Goal: Task Accomplishment & Management: Manage account settings

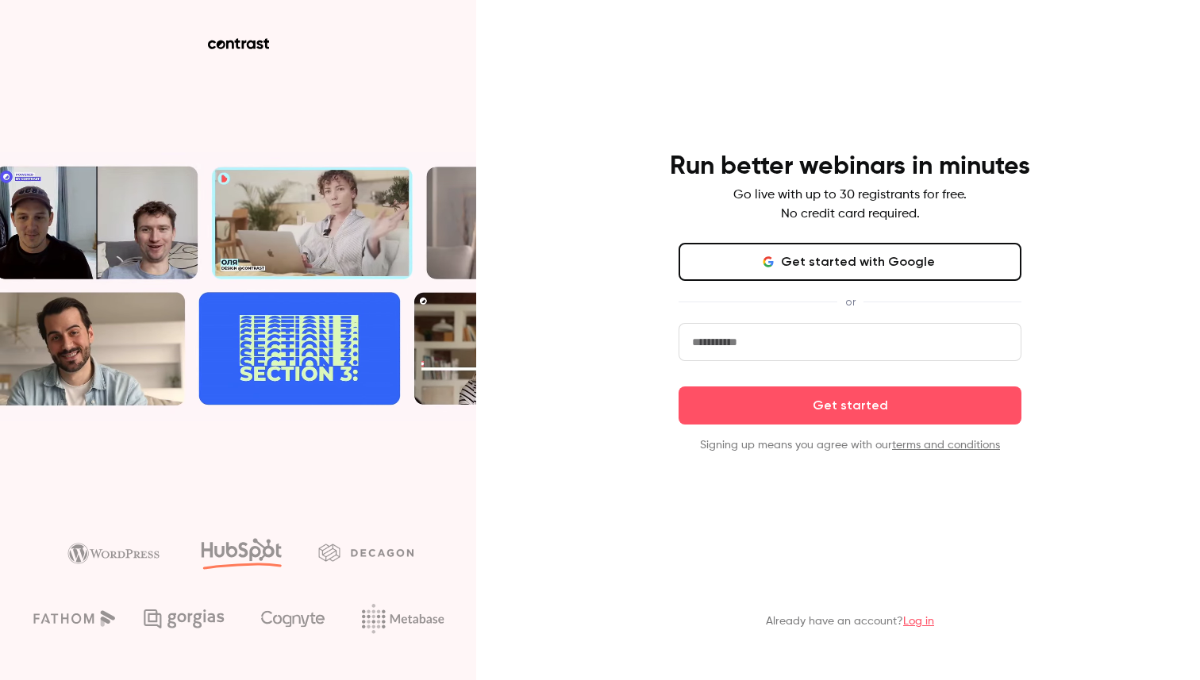
click at [872, 263] on button "Get started with Google" at bounding box center [850, 262] width 343 height 38
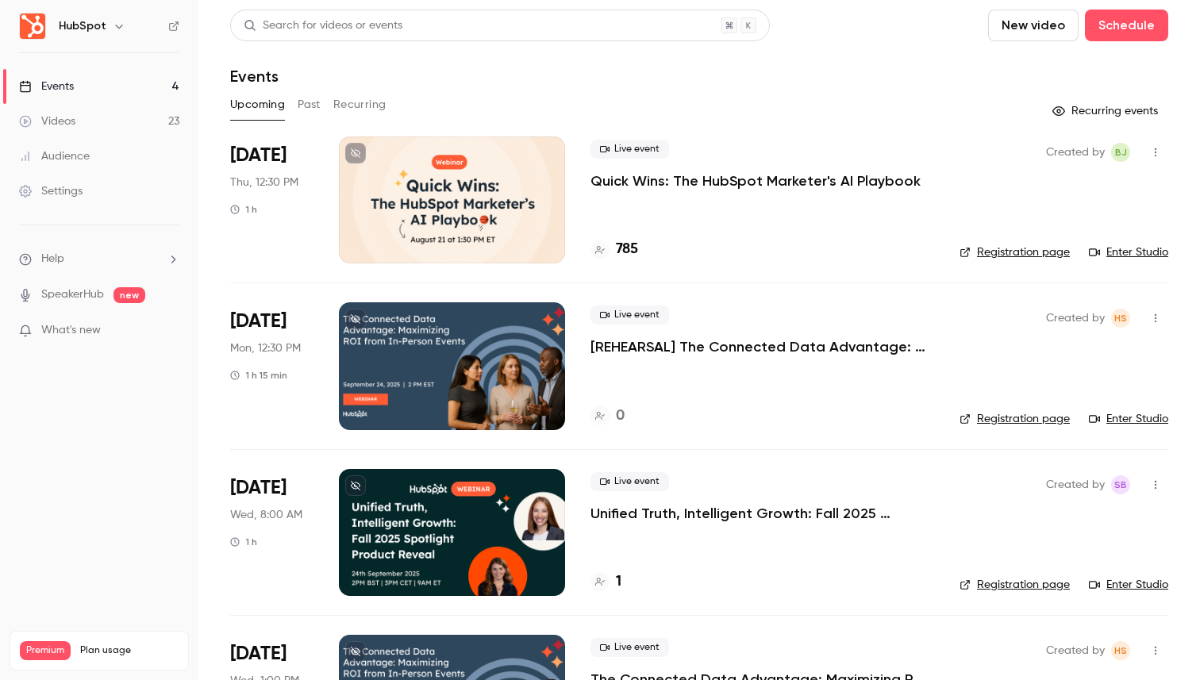
click at [1150, 149] on icon "button" at bounding box center [1156, 152] width 13 height 11
click at [866, 191] on div at bounding box center [600, 340] width 1200 height 680
click at [862, 178] on p "Quick Wins: The HubSpot Marketer's AI Playbook" at bounding box center [756, 180] width 330 height 19
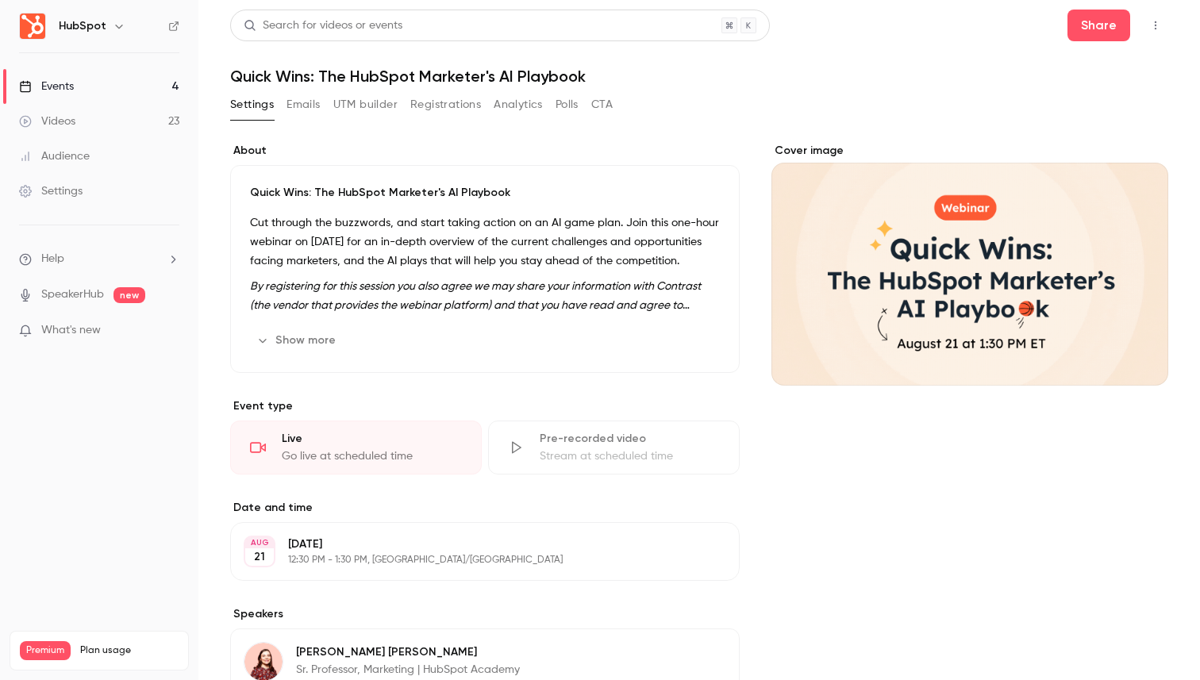
scroll to position [258, 0]
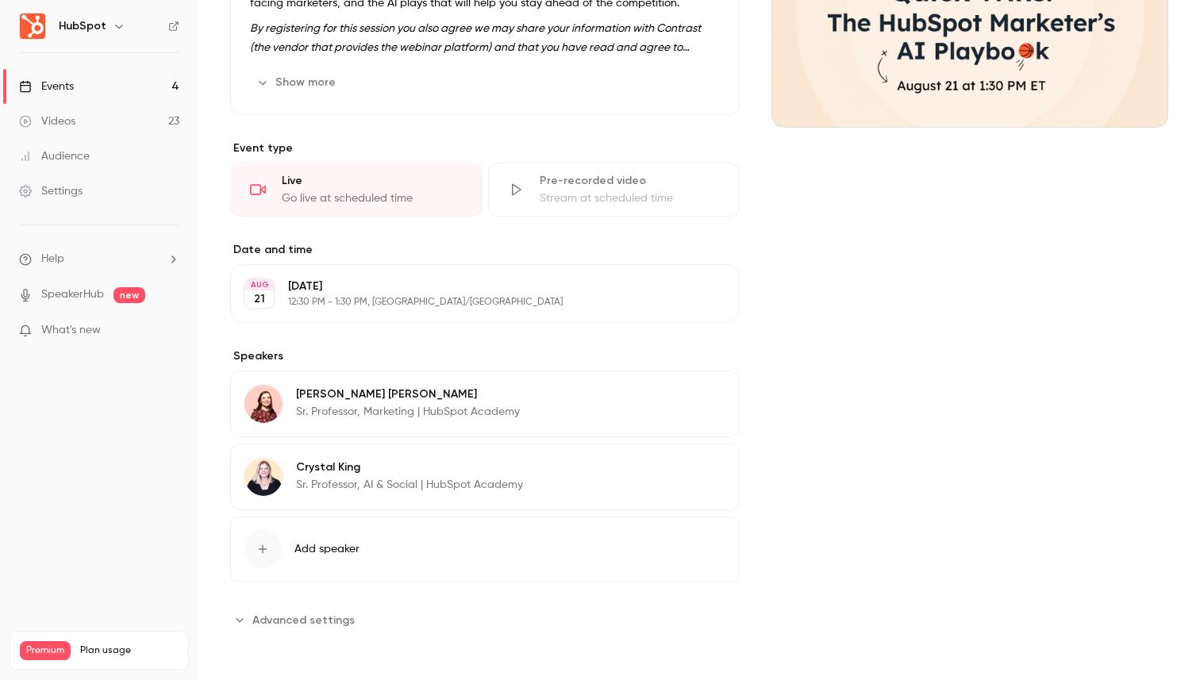
scroll to position [110, 0]
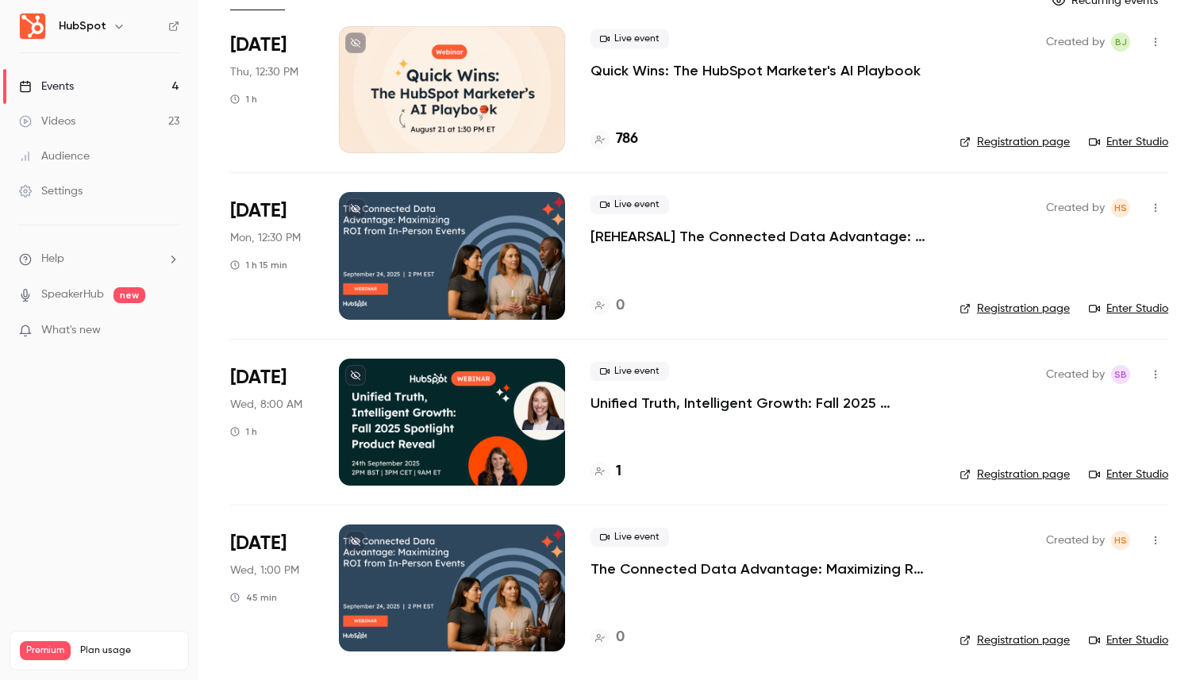
click at [723, 72] on p "Quick Wins: The HubSpot Marketer's AI Playbook" at bounding box center [756, 70] width 330 height 19
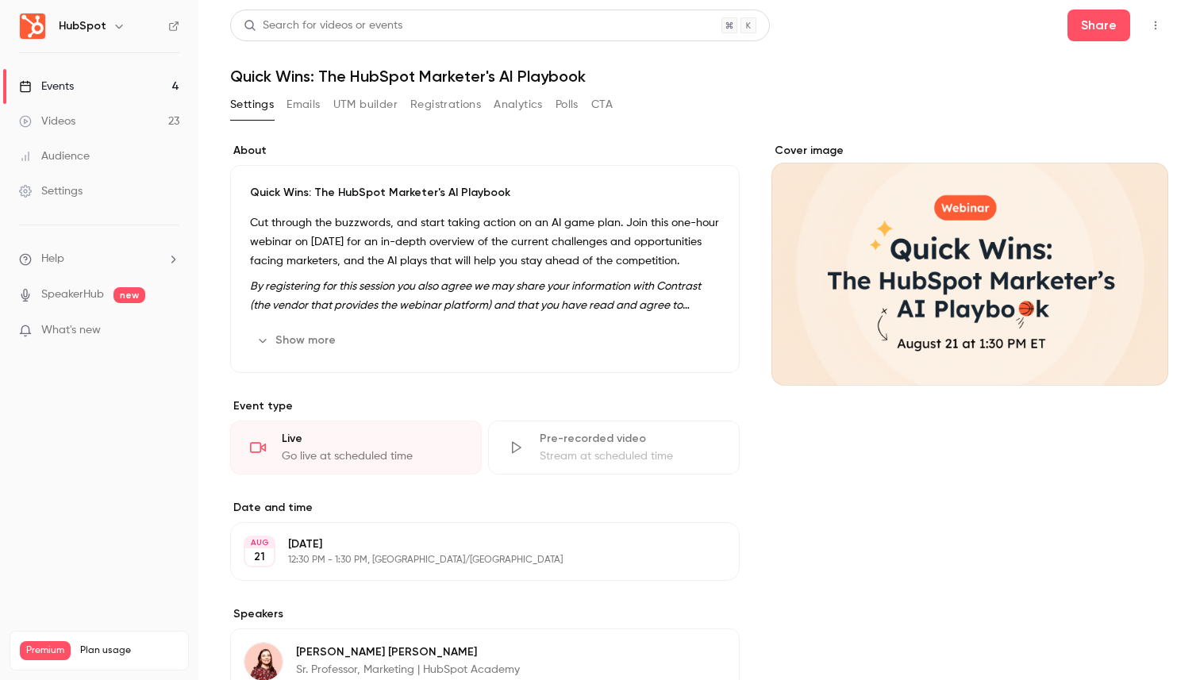
click at [453, 114] on button "Registrations" at bounding box center [445, 104] width 71 height 25
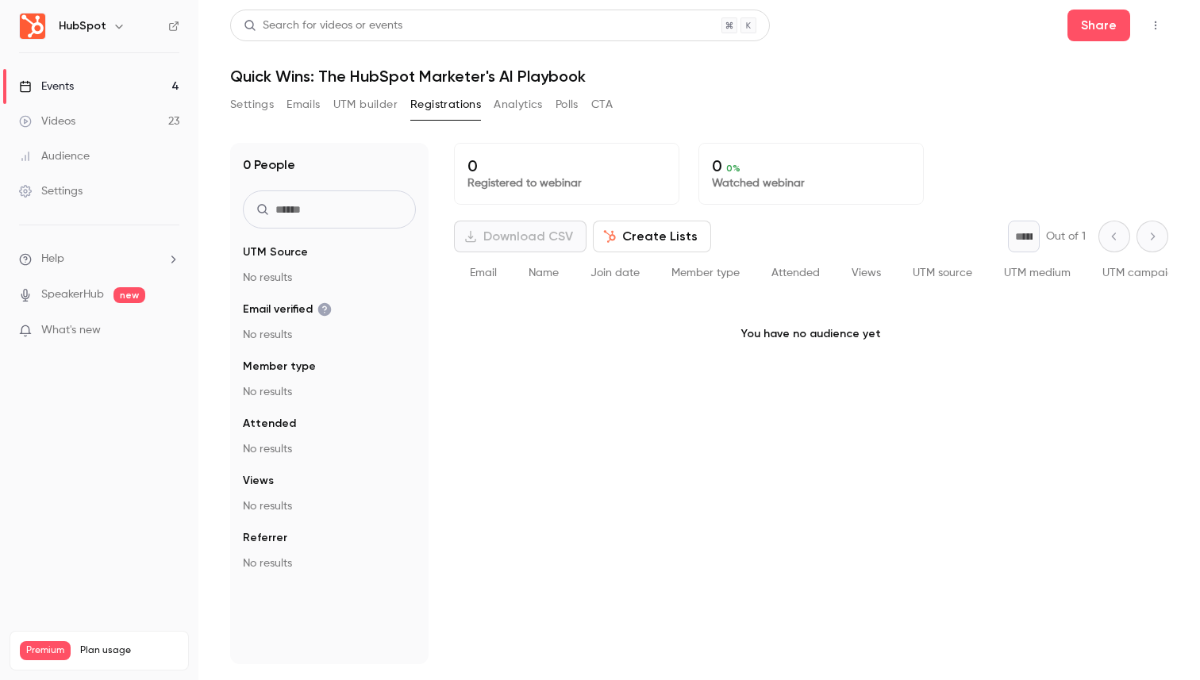
click at [516, 100] on button "Analytics" at bounding box center [518, 104] width 49 height 25
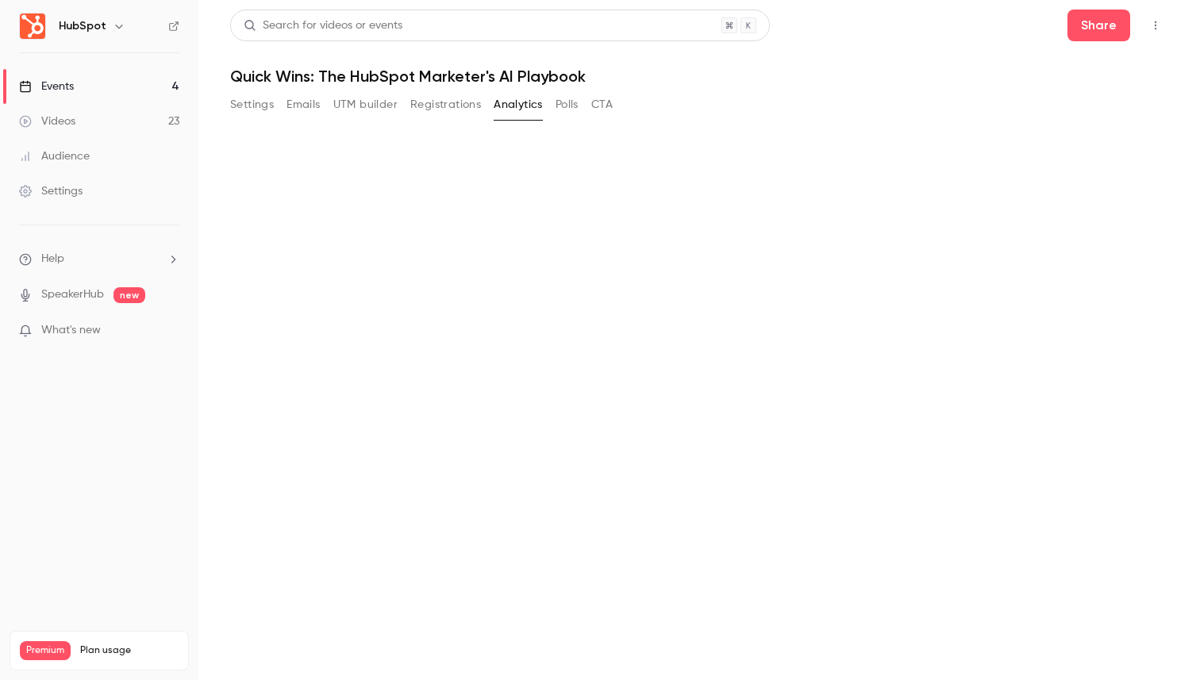
click at [564, 102] on button "Polls" at bounding box center [567, 104] width 23 height 25
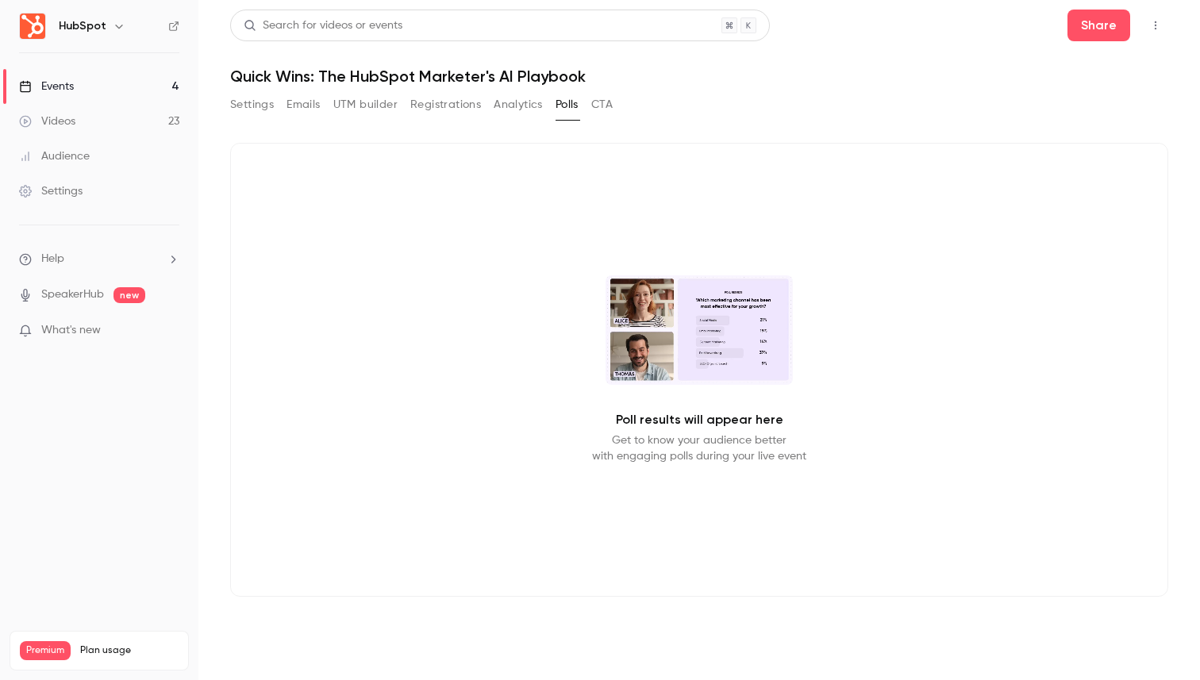
click at [264, 103] on button "Settings" at bounding box center [252, 104] width 44 height 25
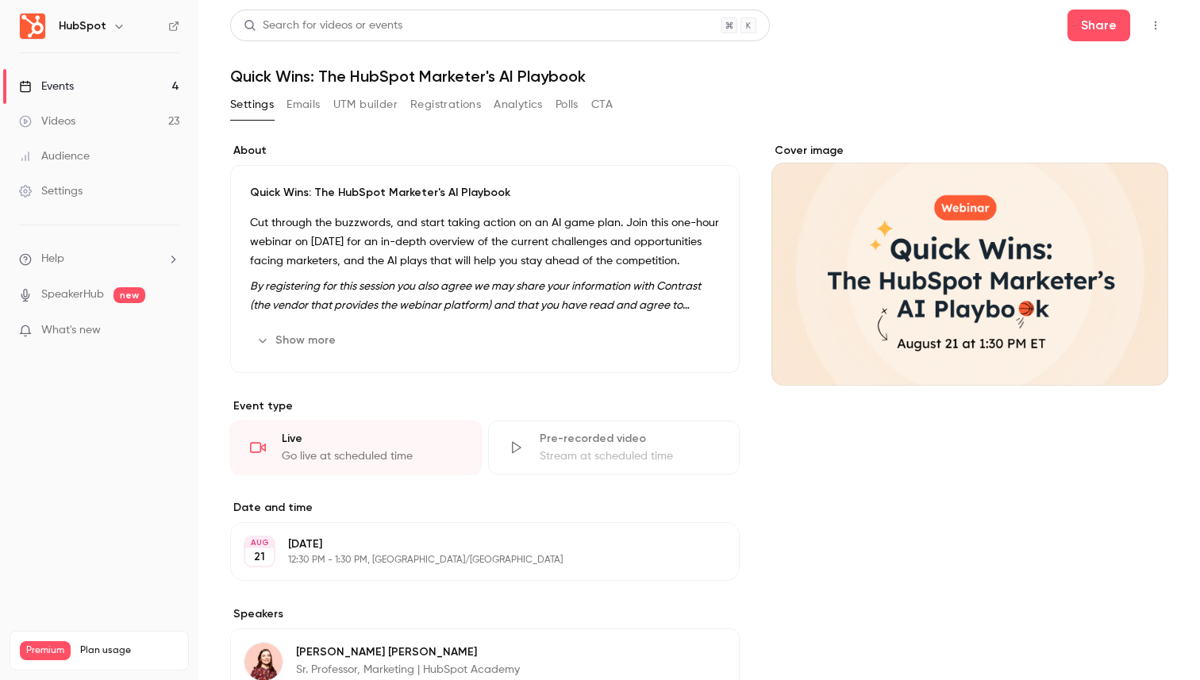
scroll to position [13, 0]
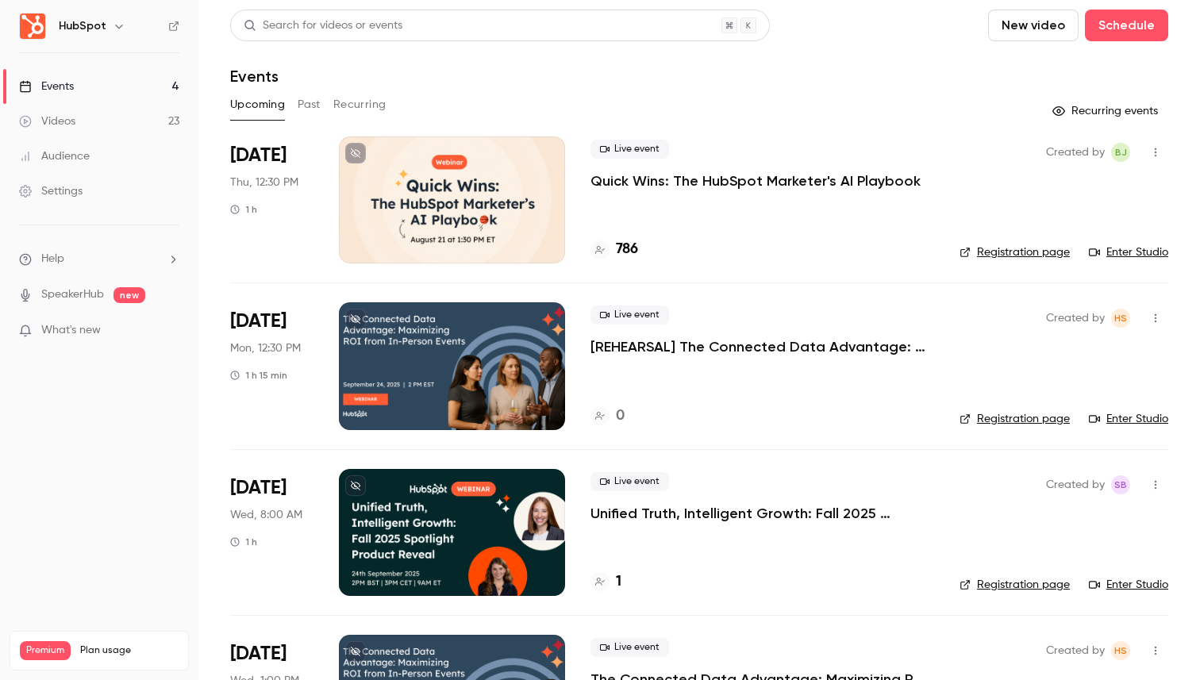
click at [1124, 255] on link "Enter Studio" at bounding box center [1128, 253] width 79 height 16
click at [1158, 153] on icon "button" at bounding box center [1156, 152] width 13 height 11
click at [1075, 269] on div "Duplicate" at bounding box center [1094, 276] width 121 height 16
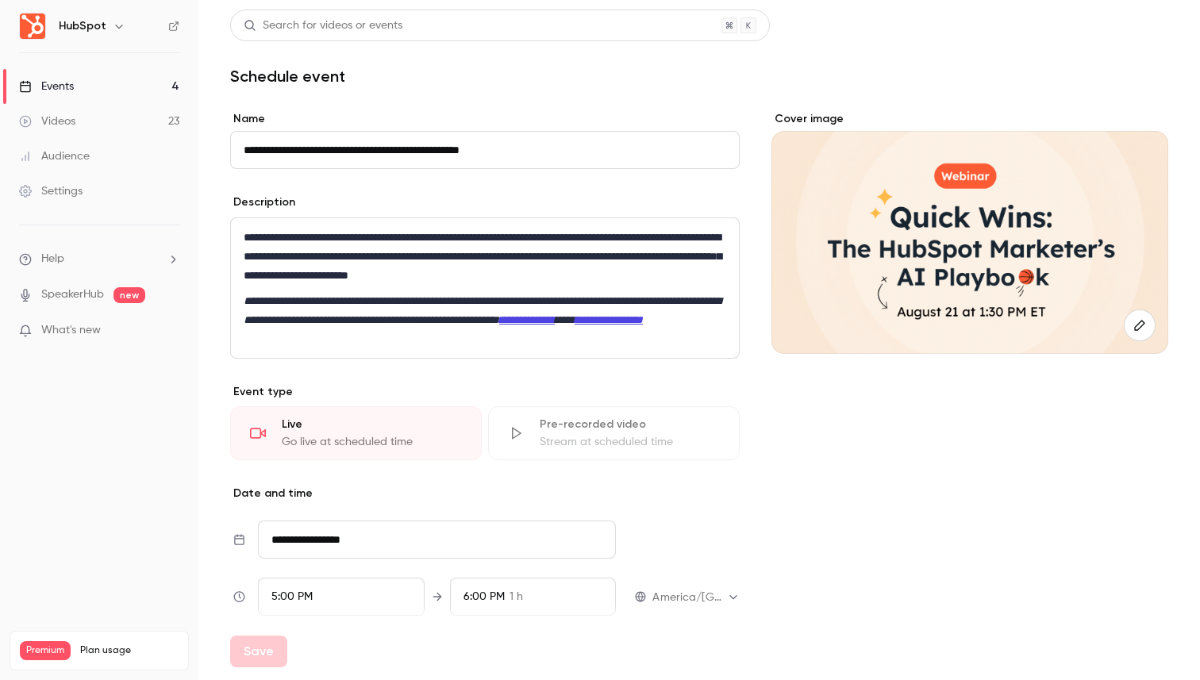
click at [334, 149] on input "**********" at bounding box center [485, 150] width 510 height 38
drag, startPoint x: 288, startPoint y: 150, endPoint x: 37, endPoint y: 137, distance: 252.0
click at [37, 137] on div "**********" at bounding box center [600, 340] width 1200 height 680
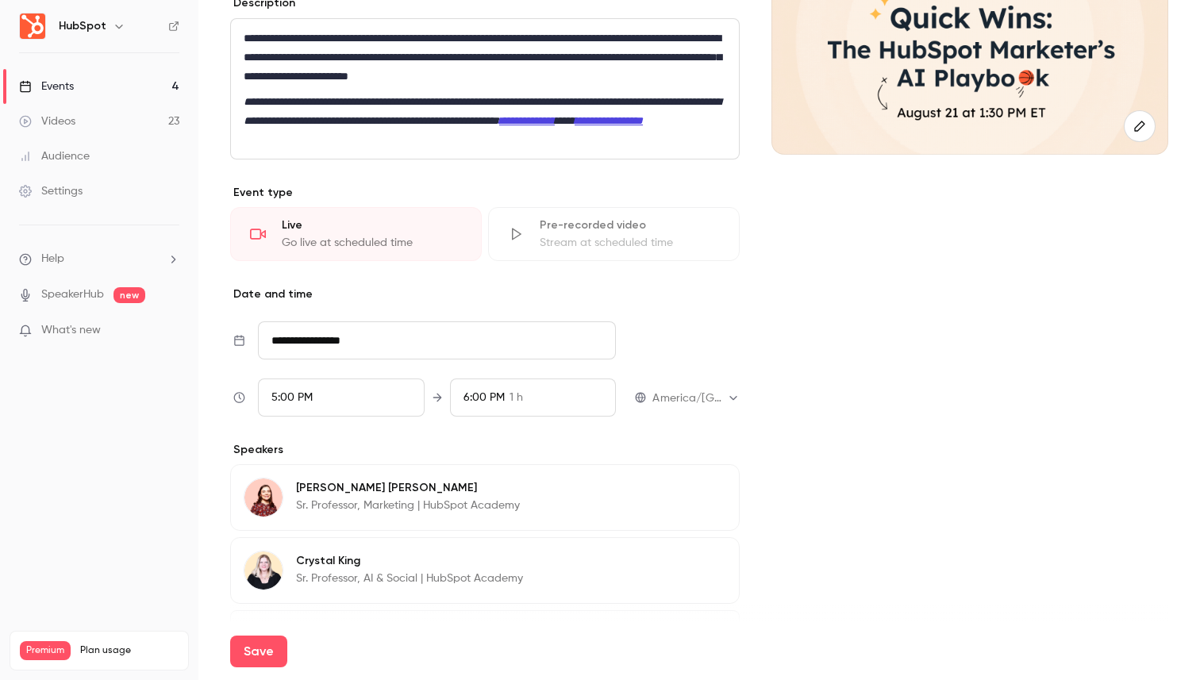
scroll to position [287, 0]
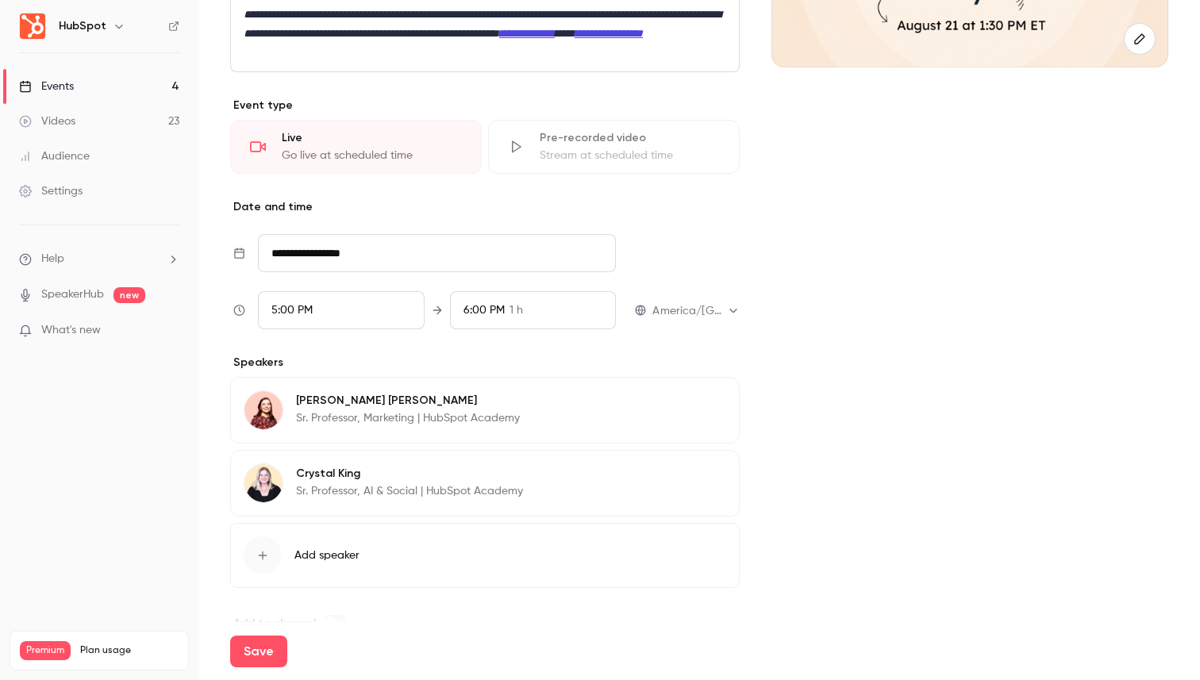
type input "**********"
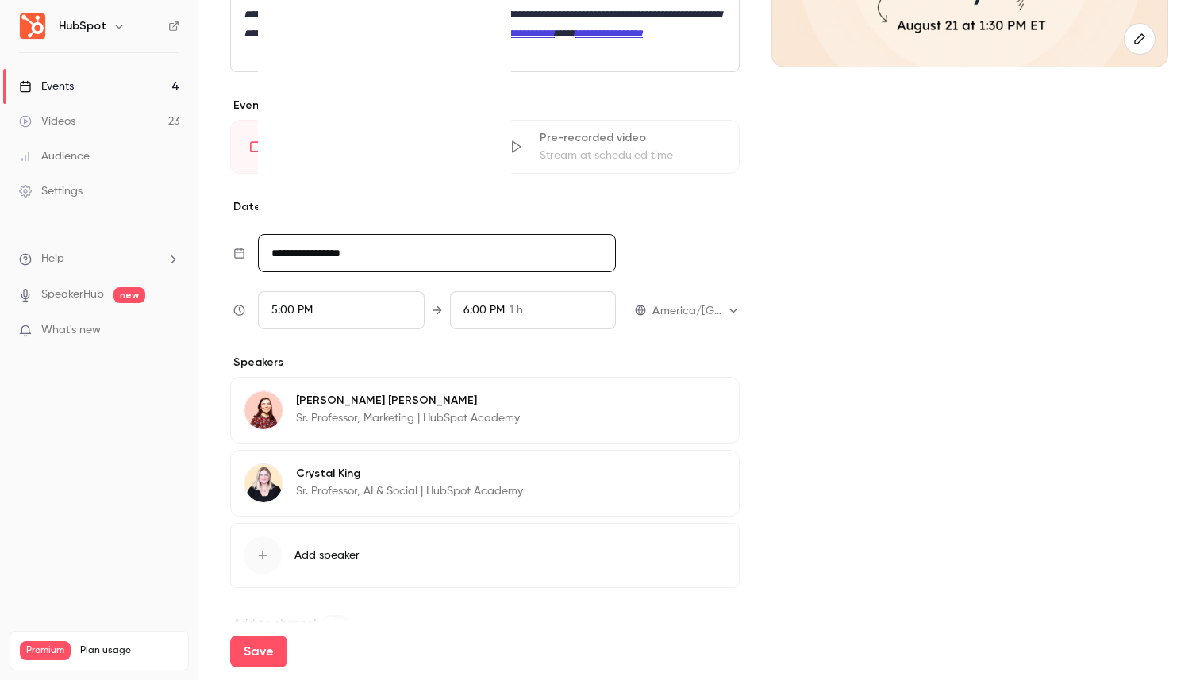
click at [340, 256] on input "**********" at bounding box center [437, 253] width 358 height 38
click at [386, 136] on div "20" at bounding box center [387, 129] width 25 height 24
type input "**********"
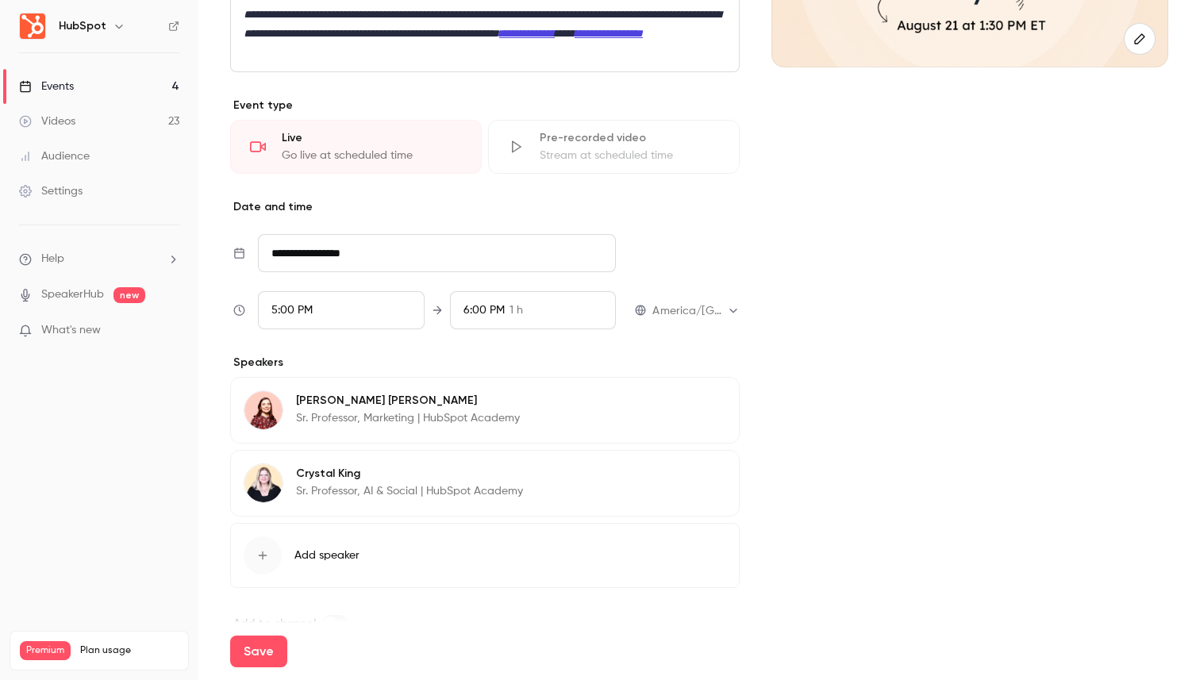
click at [318, 318] on div "5:00 PM" at bounding box center [341, 310] width 167 height 38
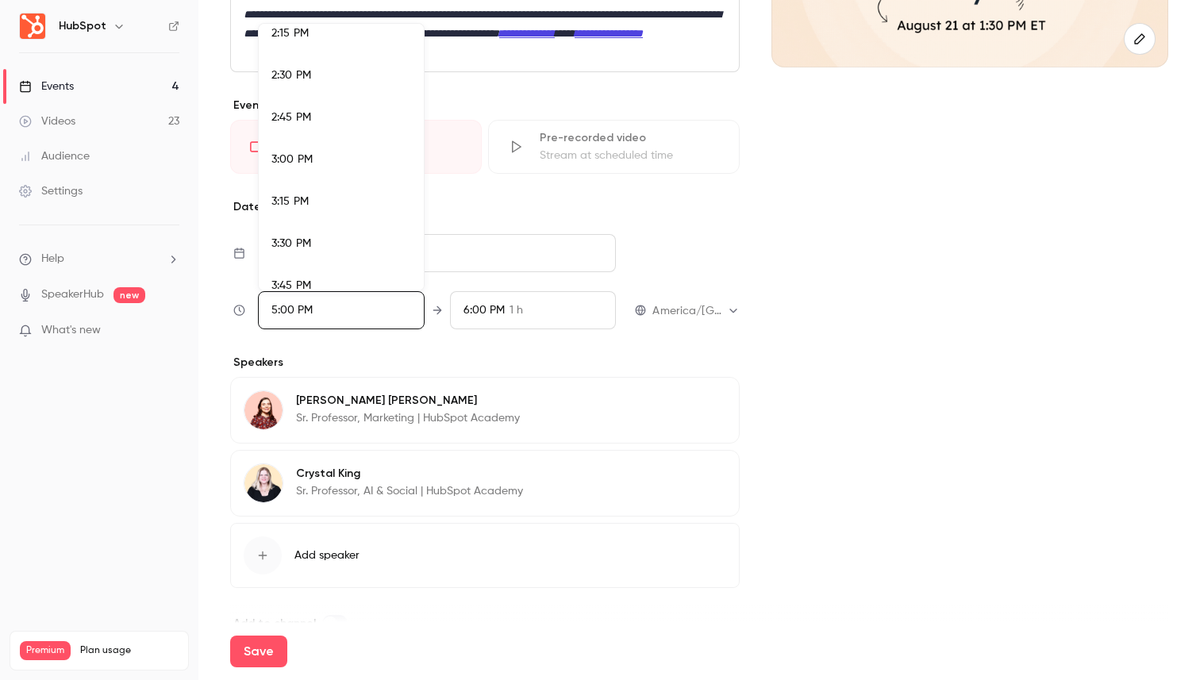
scroll to position [2363, 0]
click at [326, 43] on div "2:00 PM" at bounding box center [342, 37] width 140 height 17
click at [266, 650] on div at bounding box center [600, 340] width 1200 height 680
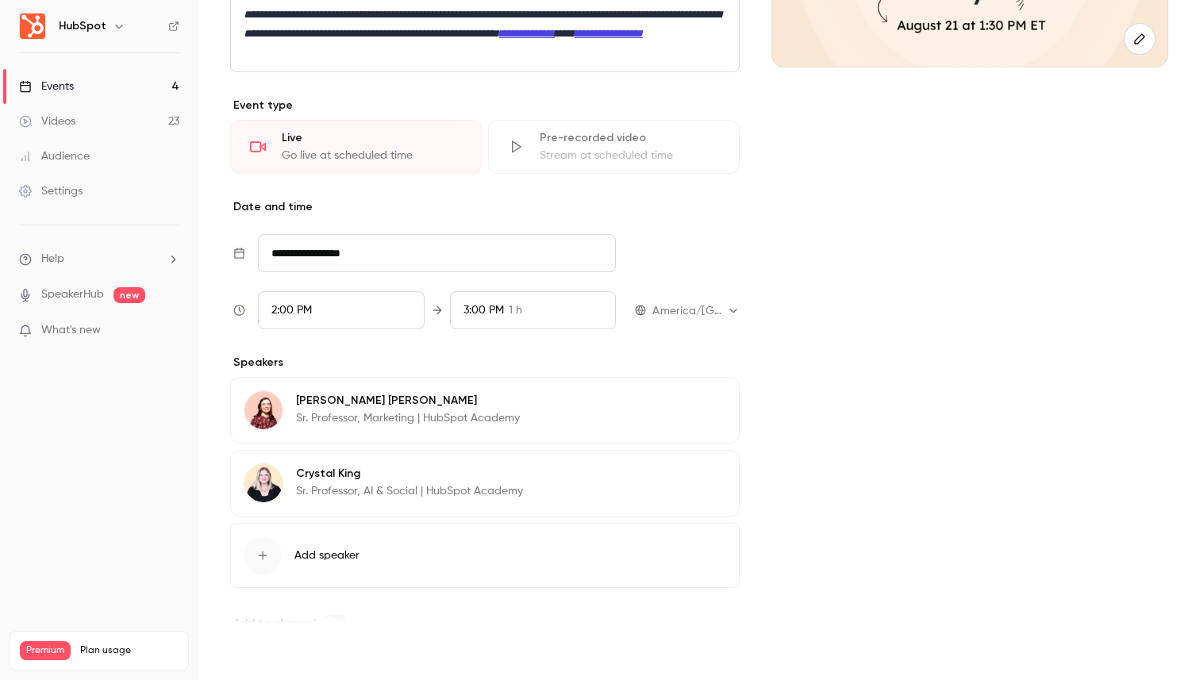
click at [250, 650] on button "Save" at bounding box center [258, 652] width 57 height 32
type input "**********"
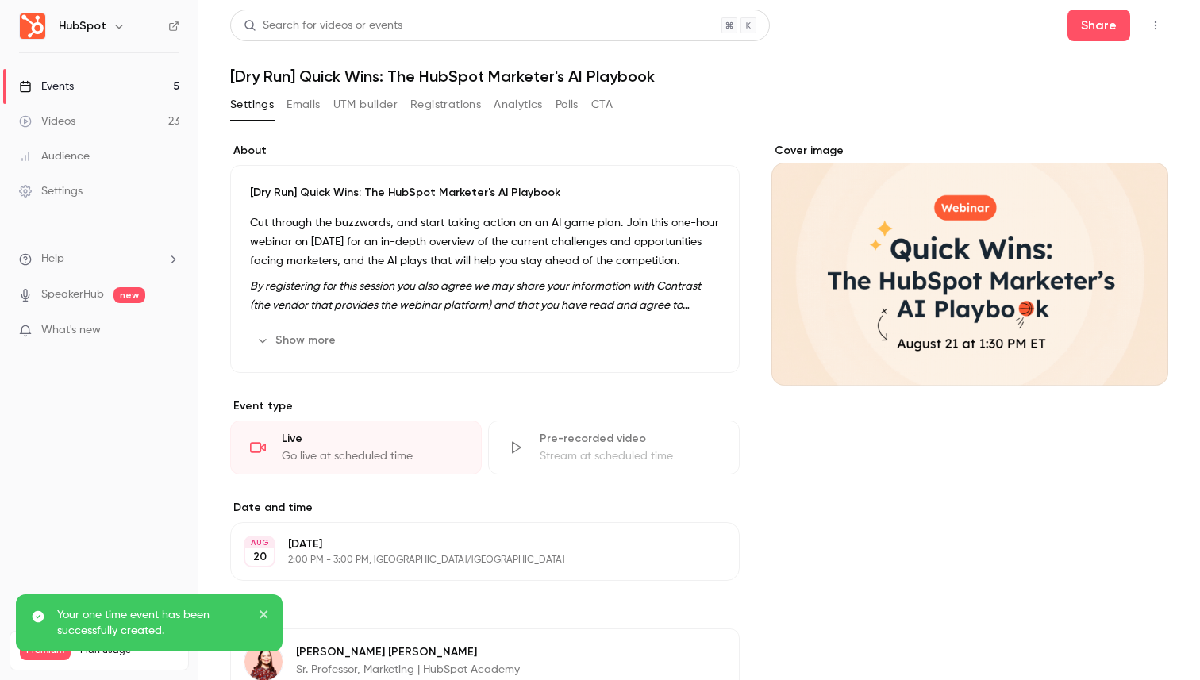
click at [1159, 20] on icon "button" at bounding box center [1156, 25] width 13 height 11
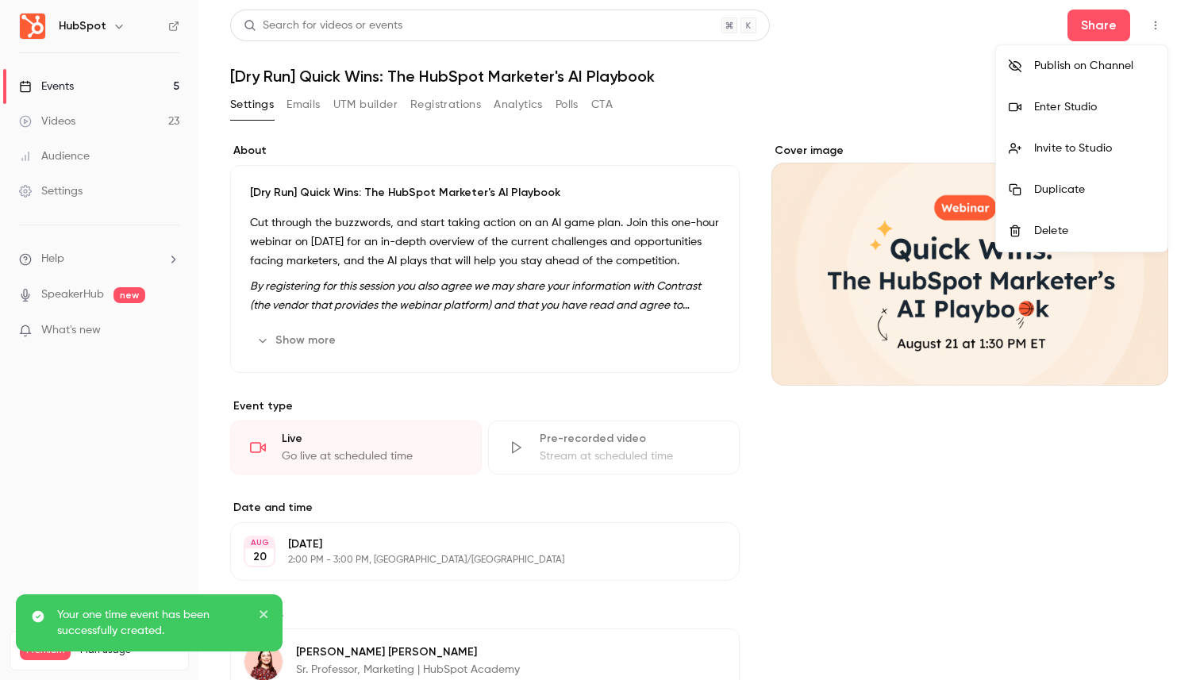
click at [1089, 32] on div at bounding box center [600, 340] width 1200 height 680
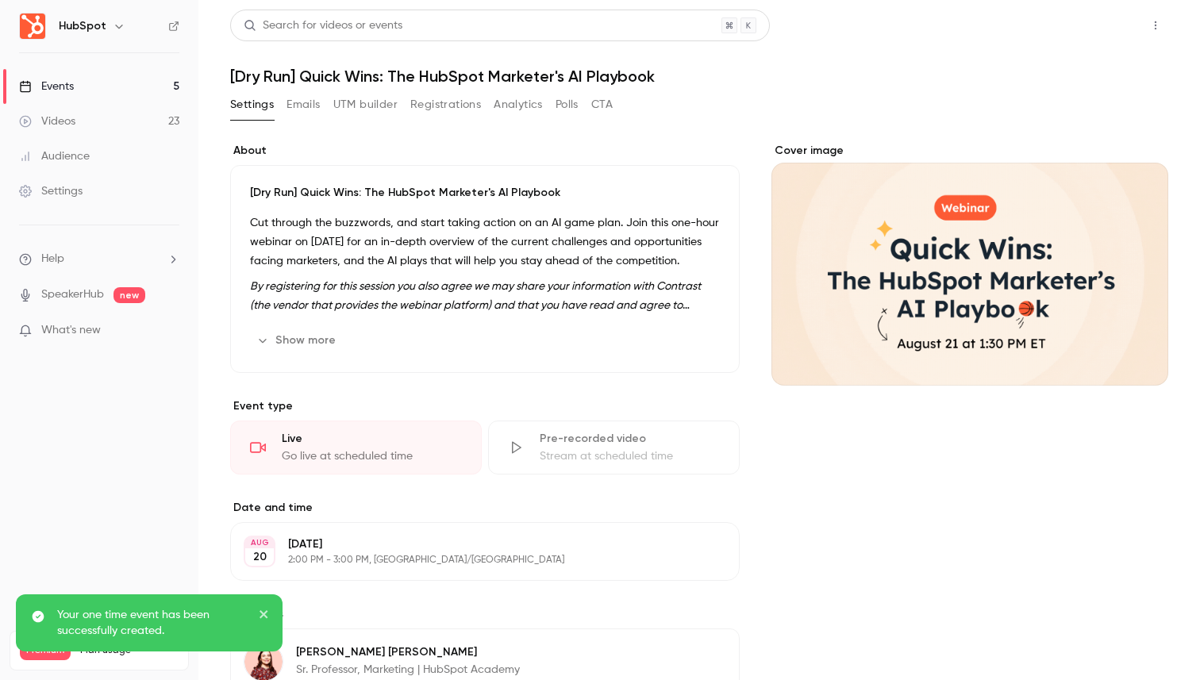
click at [1112, 25] on button "Share" at bounding box center [1099, 26] width 63 height 32
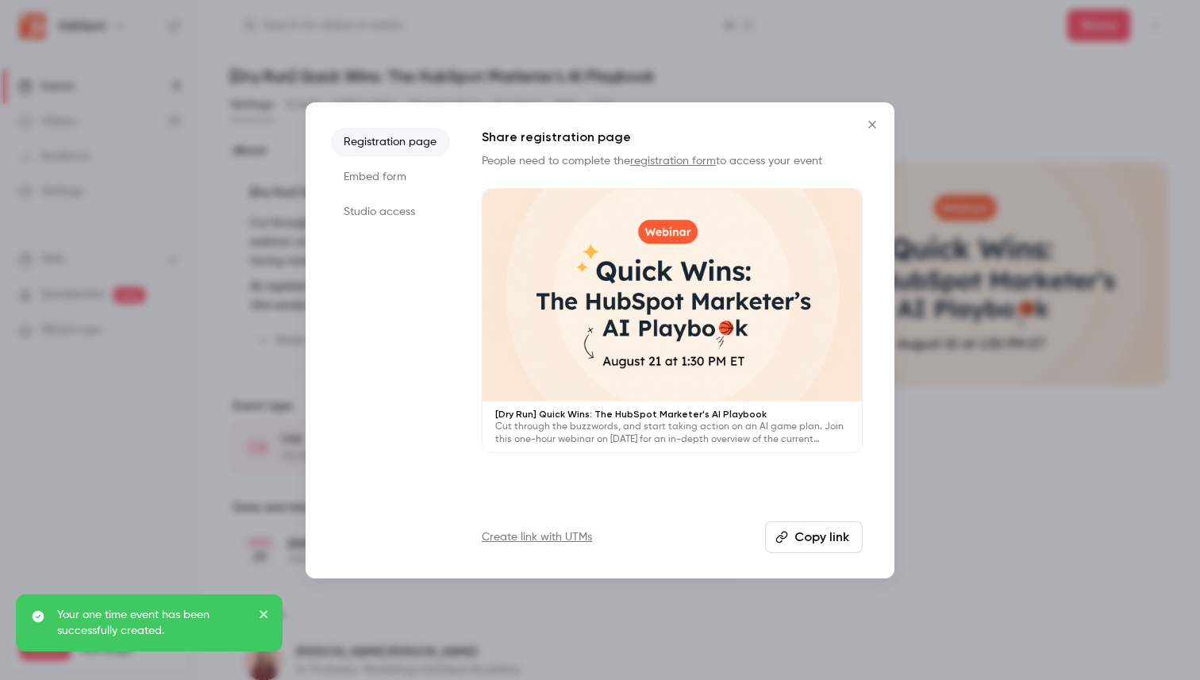
click at [403, 202] on li "Studio access" at bounding box center [390, 212] width 119 height 29
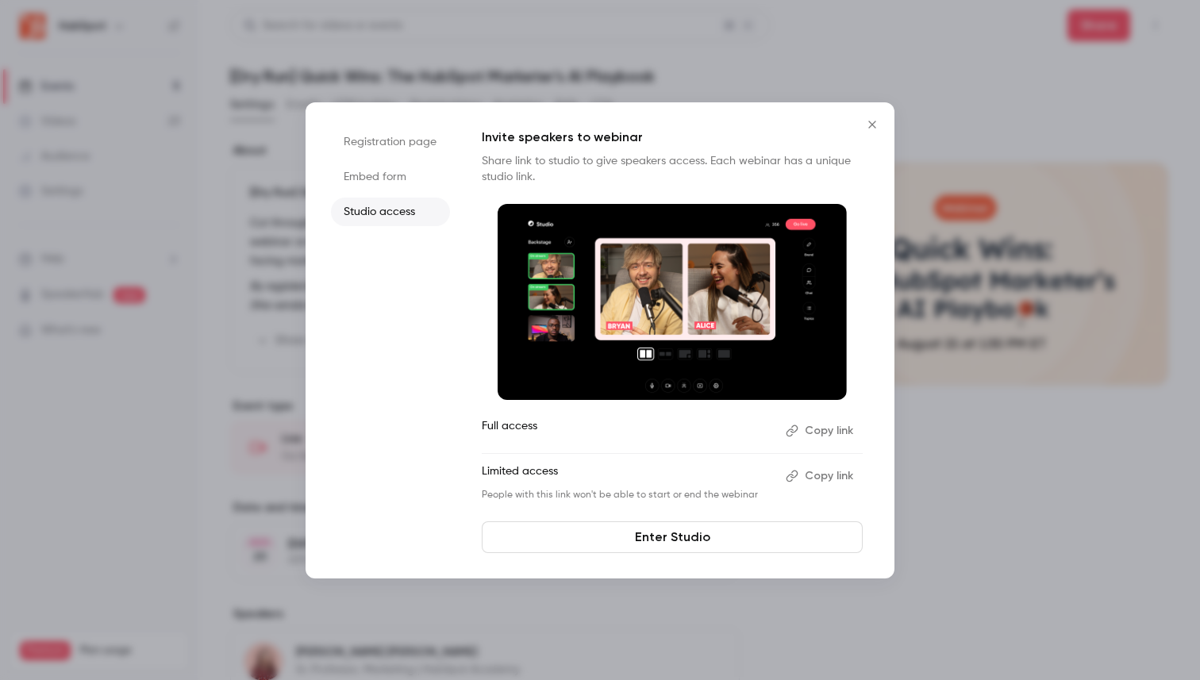
click at [815, 478] on button "Copy link" at bounding box center [821, 476] width 83 height 25
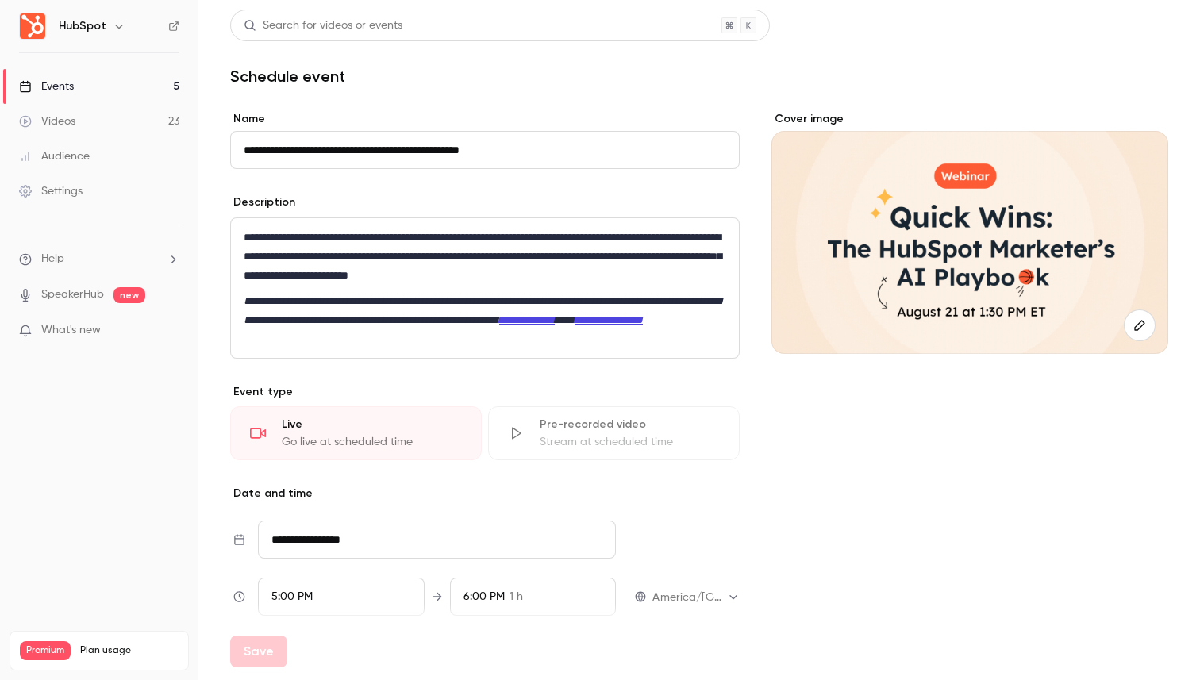
click at [33, 94] on div "Events" at bounding box center [46, 87] width 55 height 16
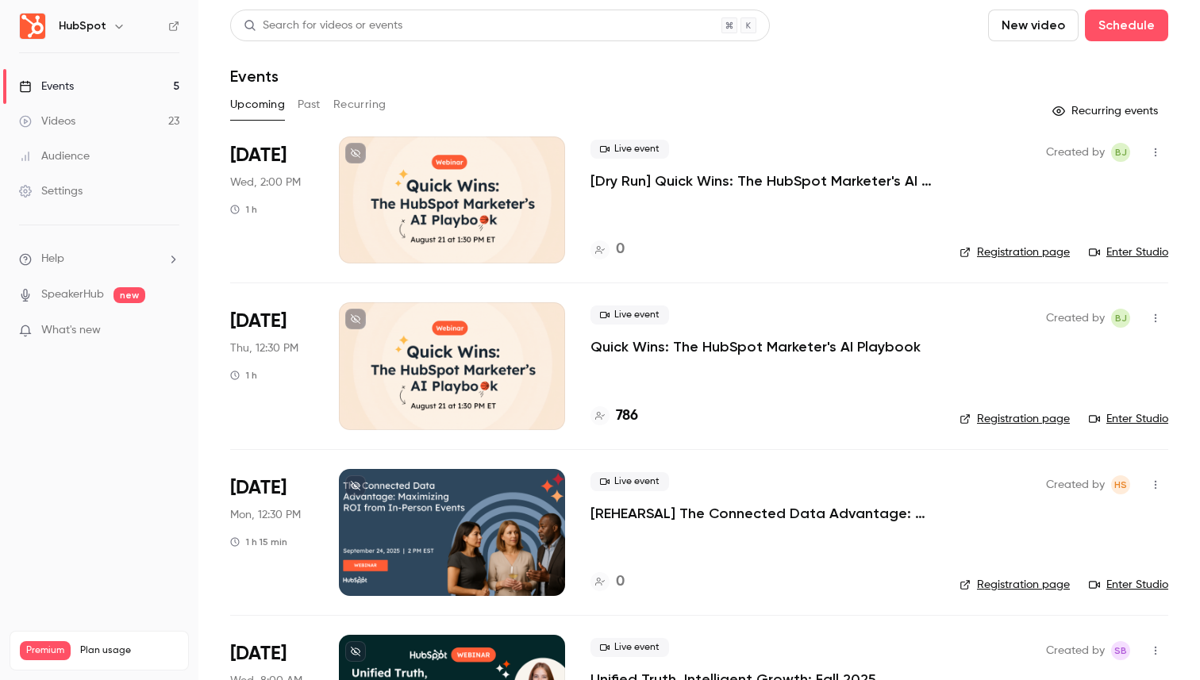
click at [763, 350] on p "Quick Wins: The HubSpot Marketer's AI Playbook" at bounding box center [756, 346] width 330 height 19
click at [722, 183] on p "[Dry Run] Quick Wins: The HubSpot Marketer's AI Playbook" at bounding box center [763, 180] width 344 height 19
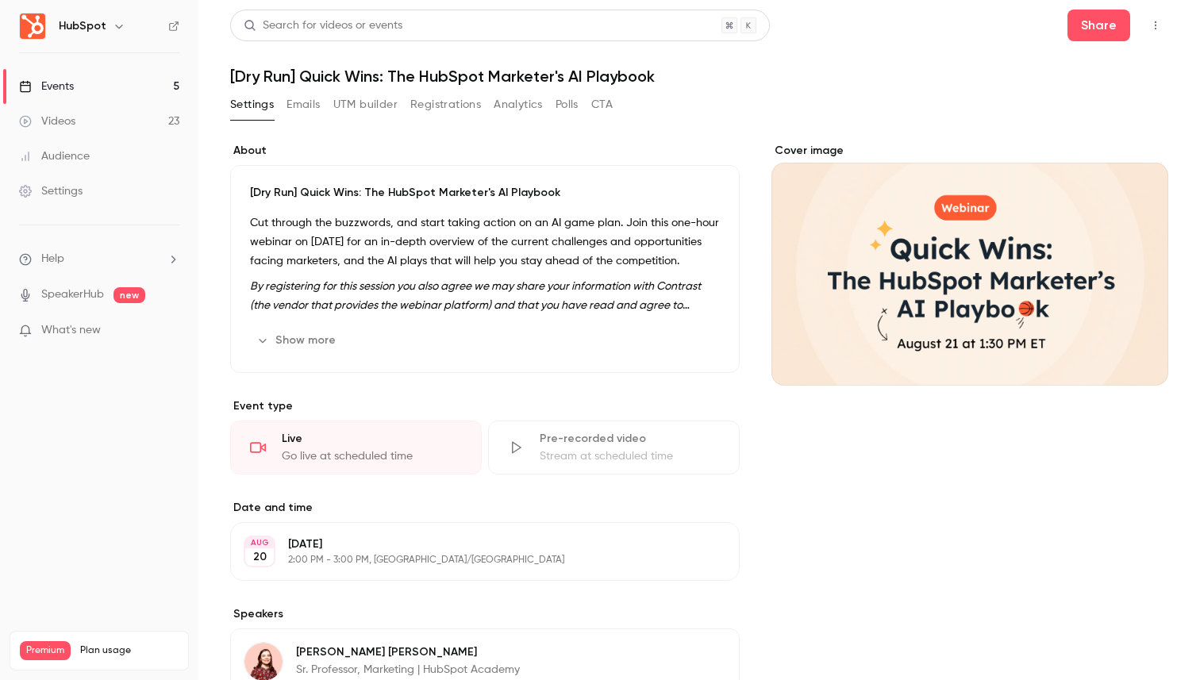
click at [410, 567] on div "[DATE] [DATE] 2:00 PM - 3:00 PM, [GEOGRAPHIC_DATA]/[GEOGRAPHIC_DATA] Edit" at bounding box center [485, 551] width 510 height 59
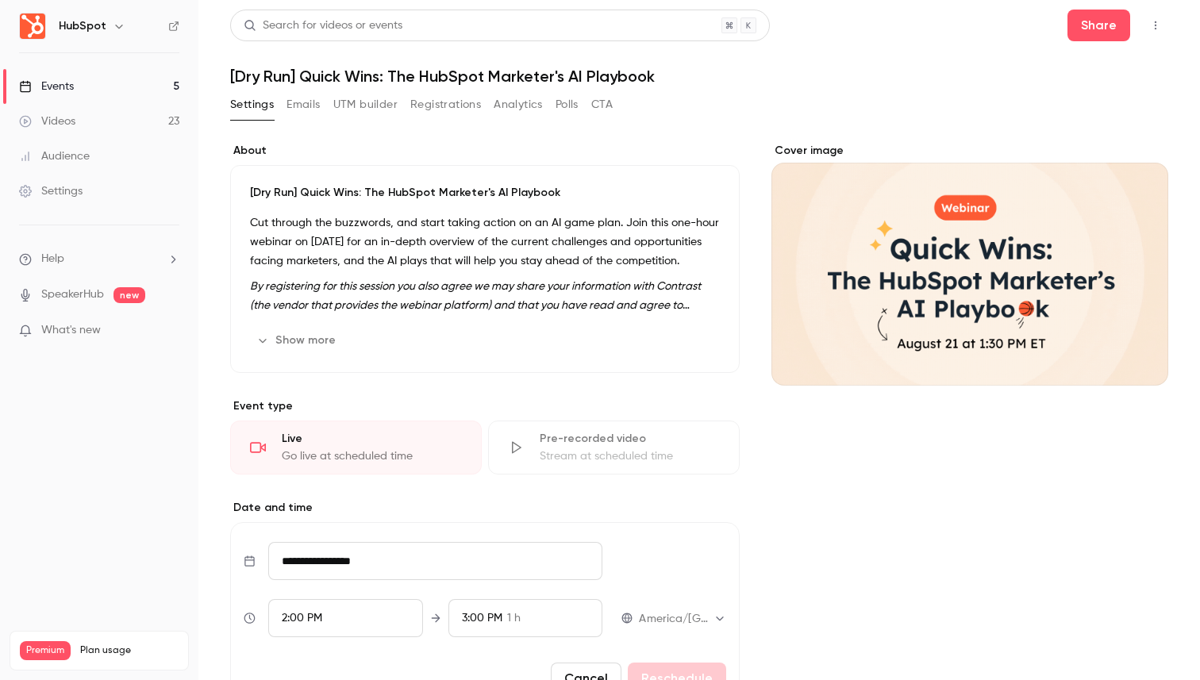
click at [338, 568] on input "**********" at bounding box center [435, 561] width 334 height 38
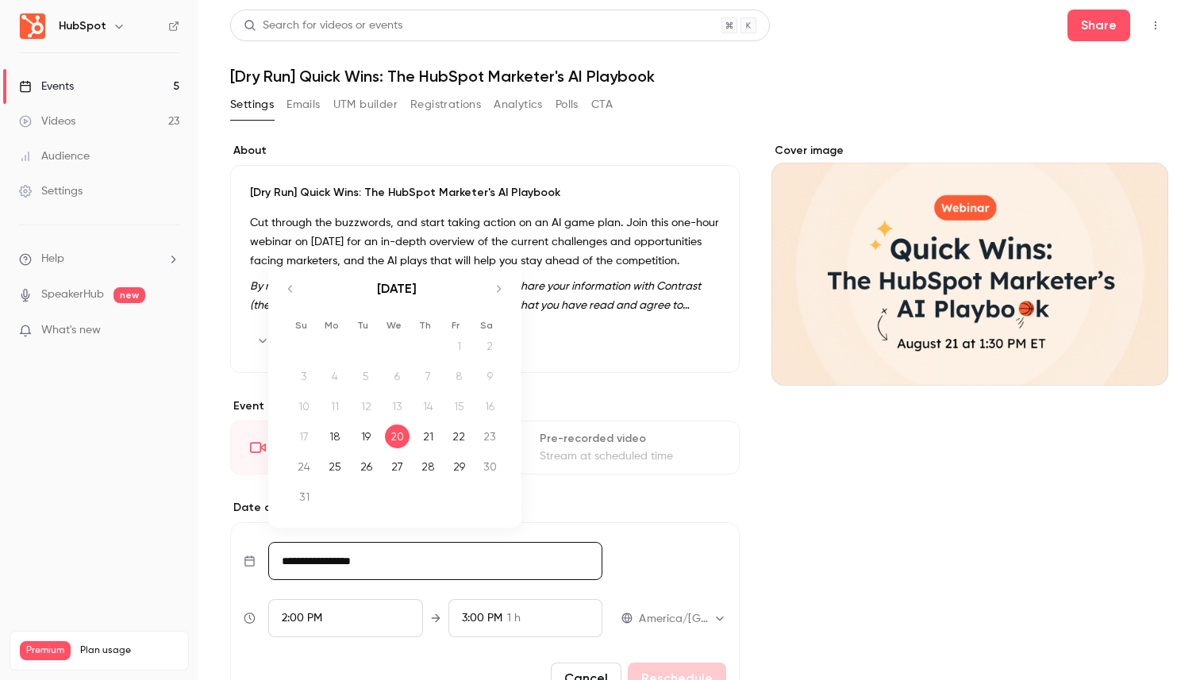
click at [364, 438] on div "19" at bounding box center [366, 437] width 25 height 24
type input "**********"
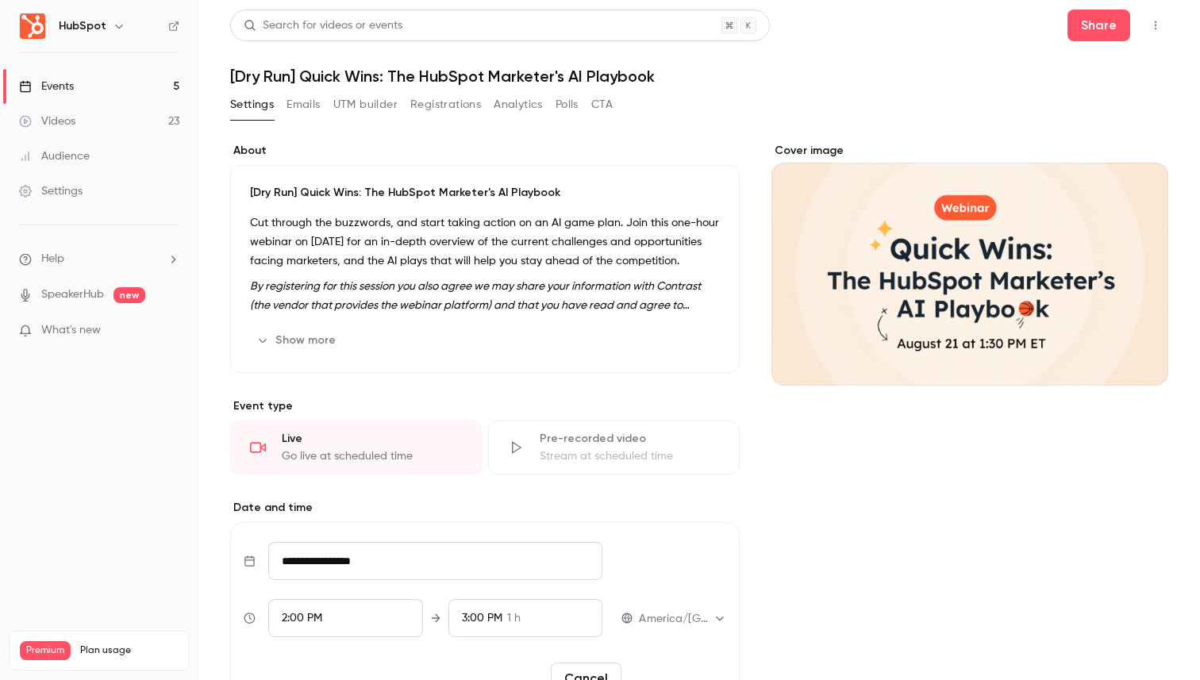
click at [668, 674] on button "Reschedule" at bounding box center [677, 679] width 98 height 32
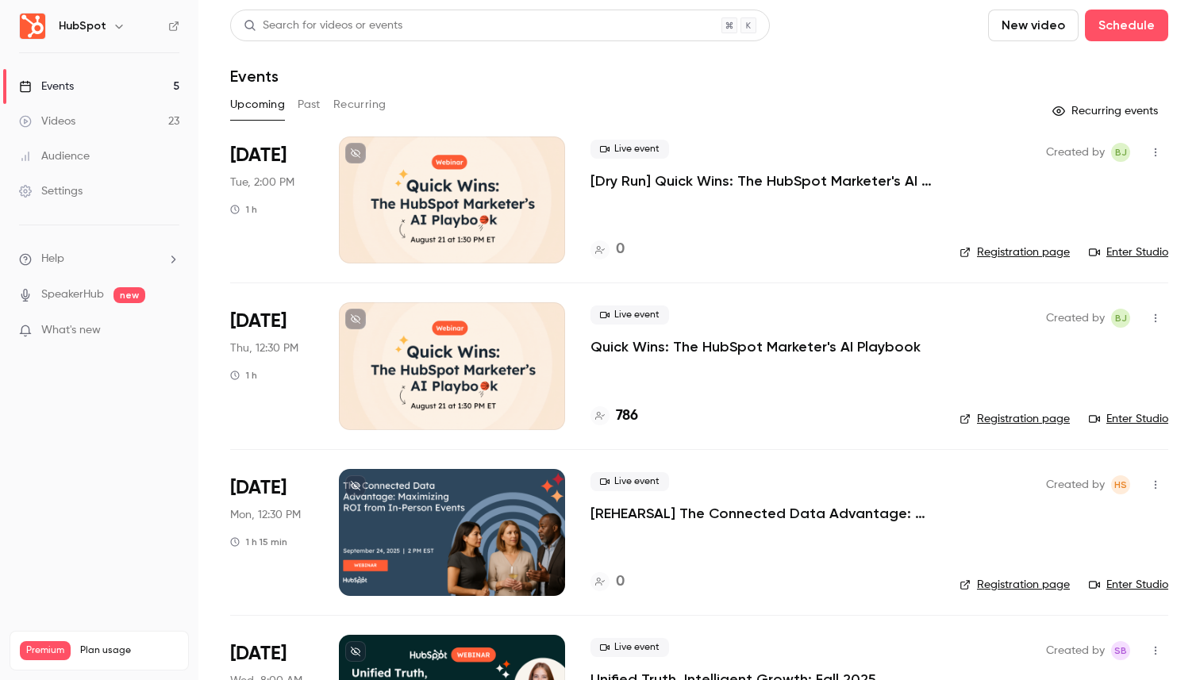
click at [721, 338] on p "Quick Wins: The HubSpot Marketer's AI Playbook" at bounding box center [756, 346] width 330 height 19
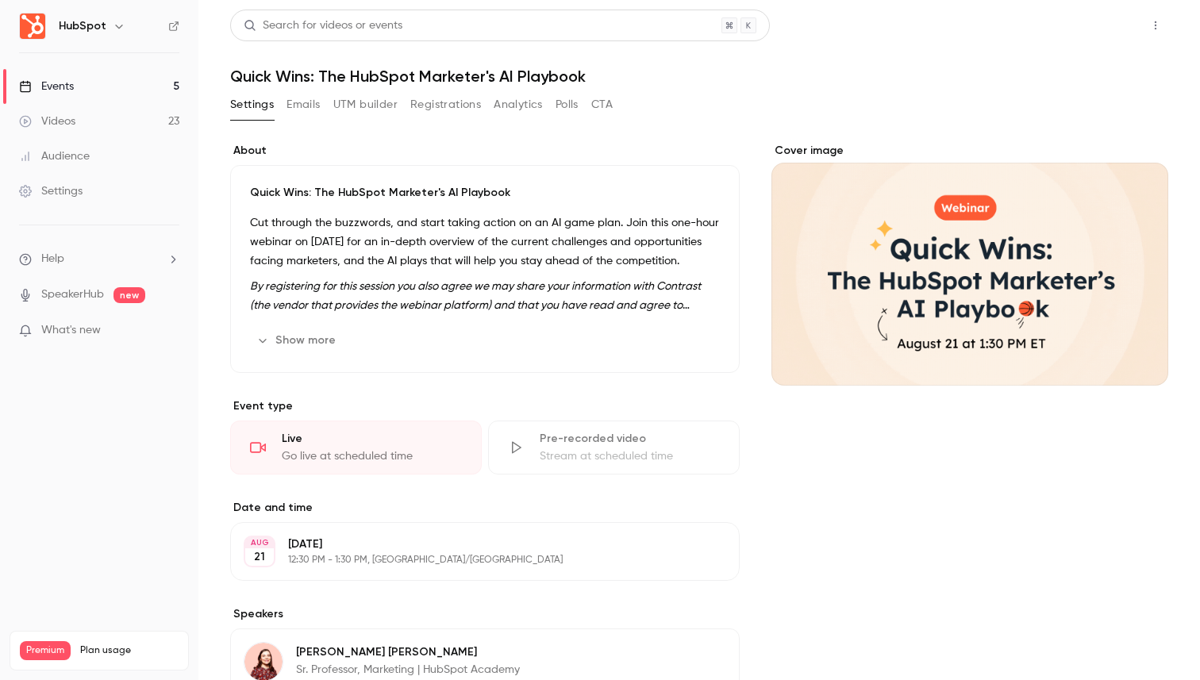
click at [1102, 21] on button "Share" at bounding box center [1099, 26] width 63 height 32
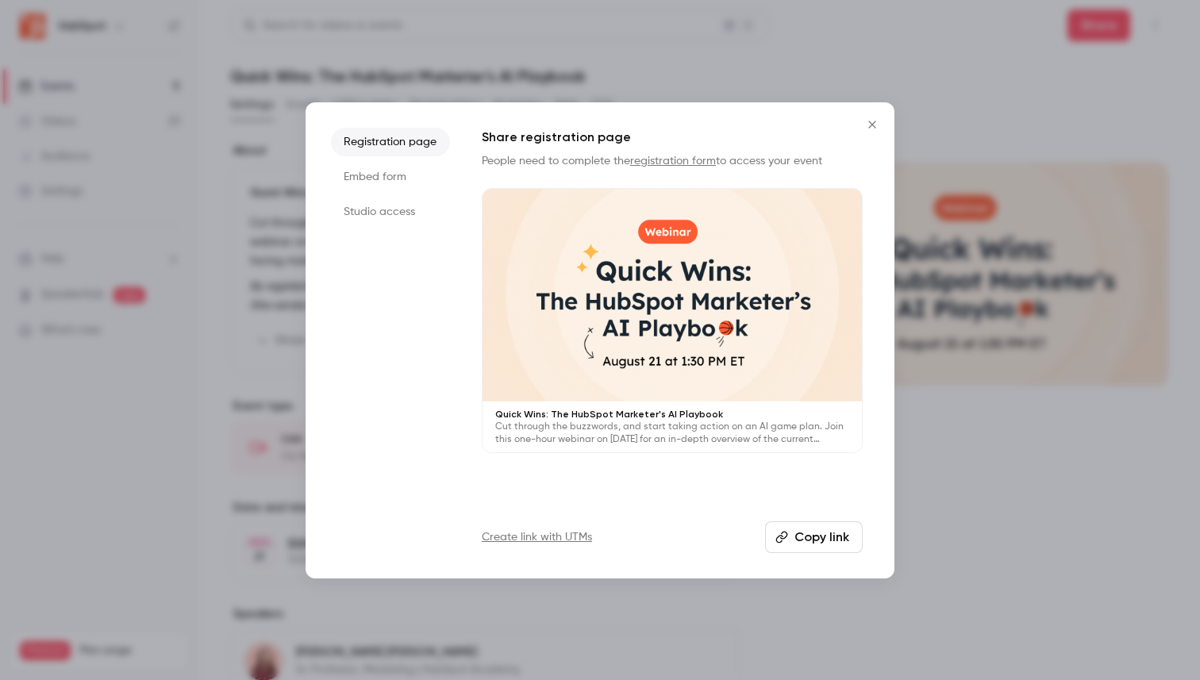
click at [391, 205] on li "Studio access" at bounding box center [390, 212] width 119 height 29
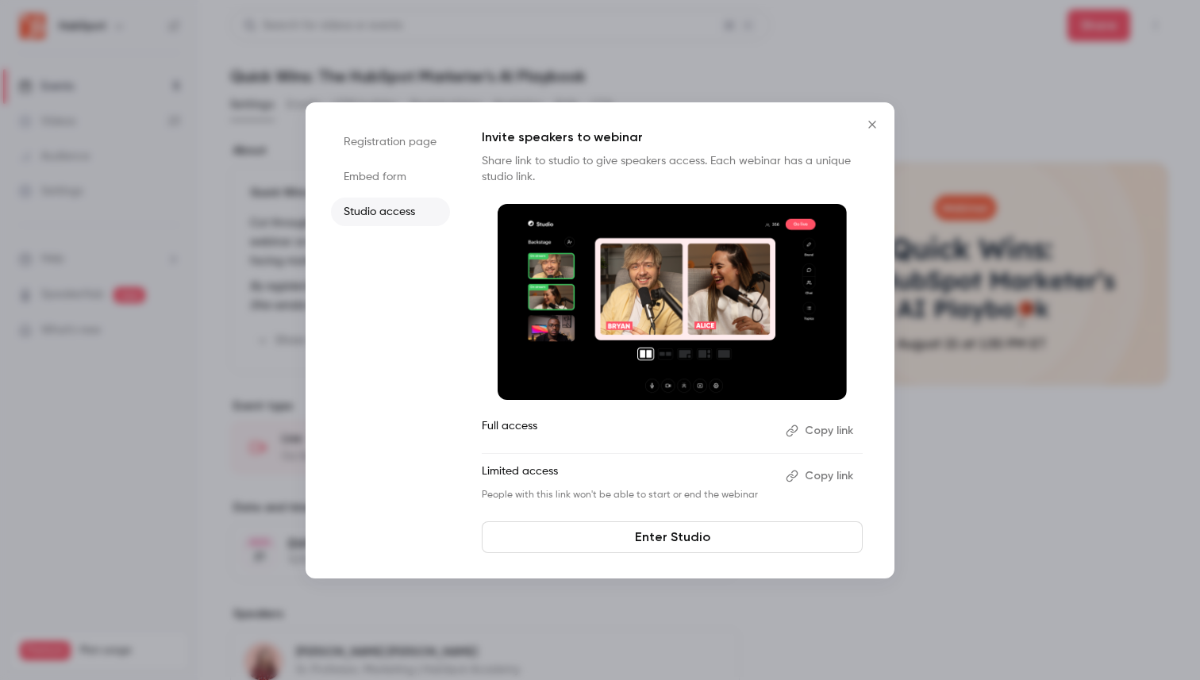
click at [837, 475] on button "Copy link" at bounding box center [821, 476] width 83 height 25
